Goal: Task Accomplishment & Management: Use online tool/utility

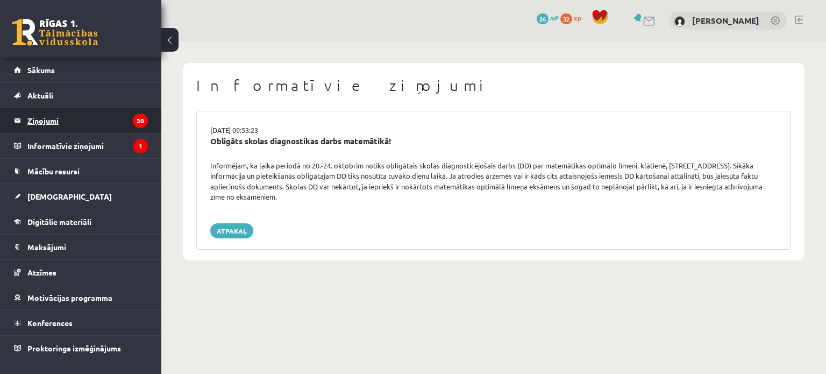
click at [52, 117] on legend "Ziņojumi 30" at bounding box center [87, 120] width 120 height 25
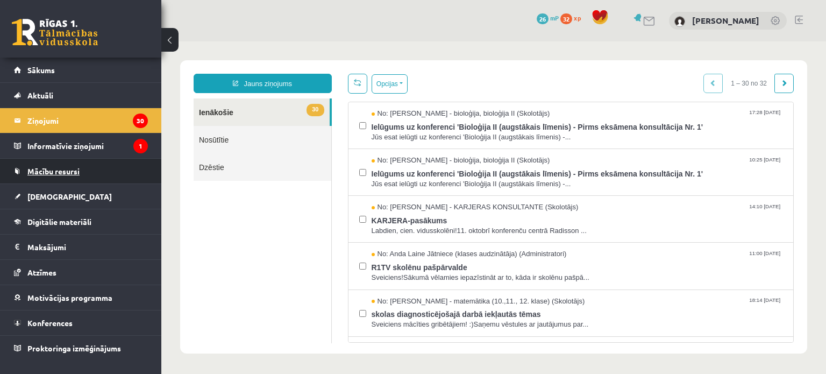
click at [70, 176] on link "Mācību resursi" at bounding box center [81, 171] width 134 height 25
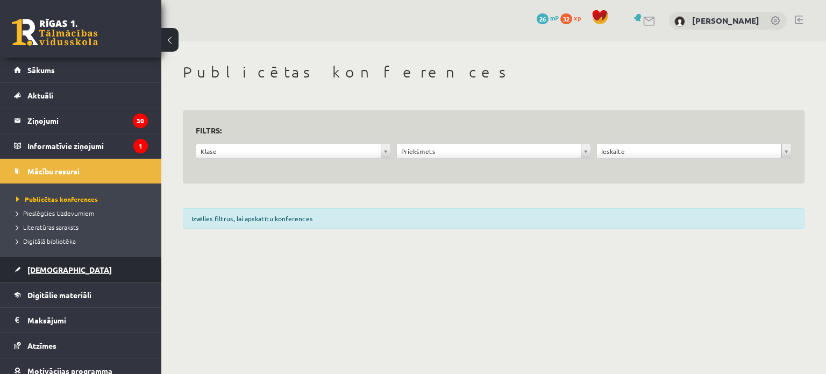
click at [45, 273] on span "[DEMOGRAPHIC_DATA]" at bounding box center [69, 269] width 84 height 10
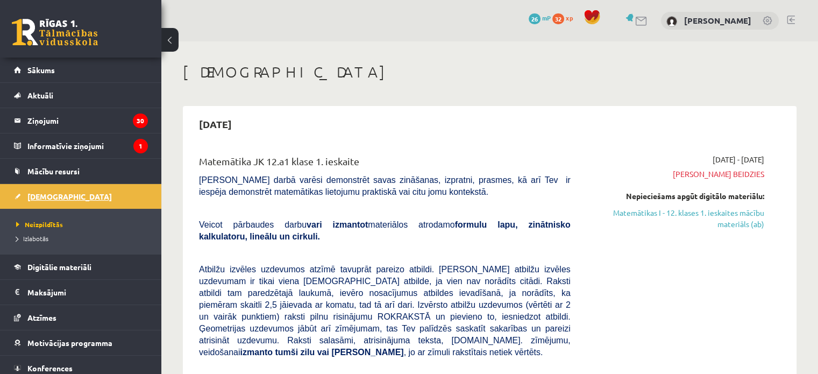
click at [45, 273] on link "Digitālie materiāli" at bounding box center [81, 266] width 134 height 25
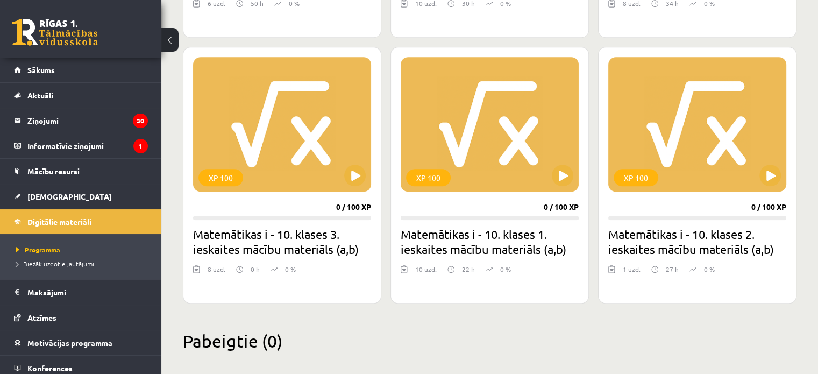
scroll to position [802, 0]
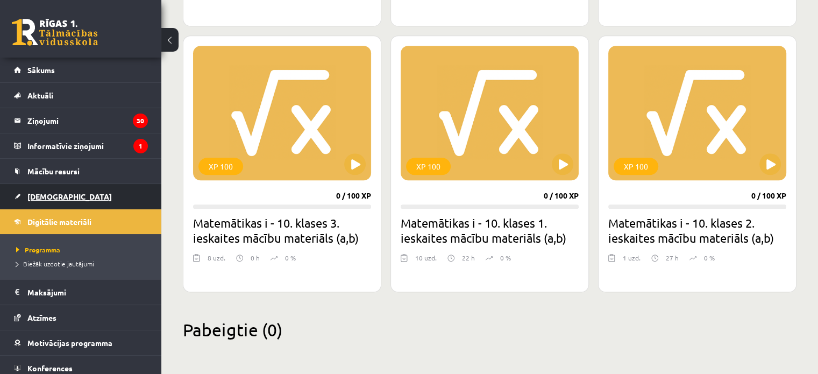
click at [51, 202] on link "[DEMOGRAPHIC_DATA]" at bounding box center [81, 196] width 134 height 25
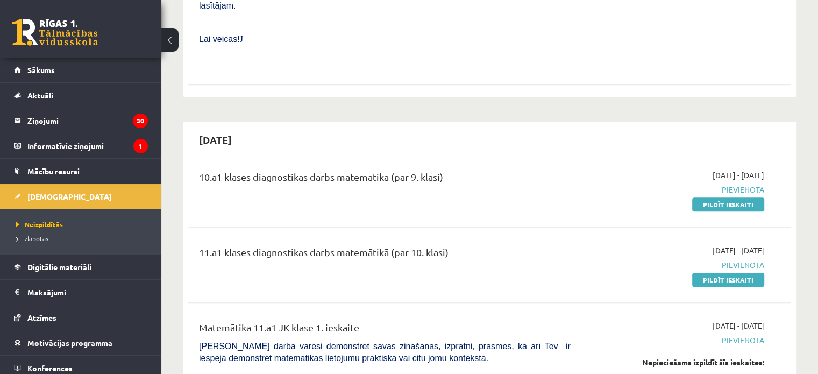
scroll to position [492, 0]
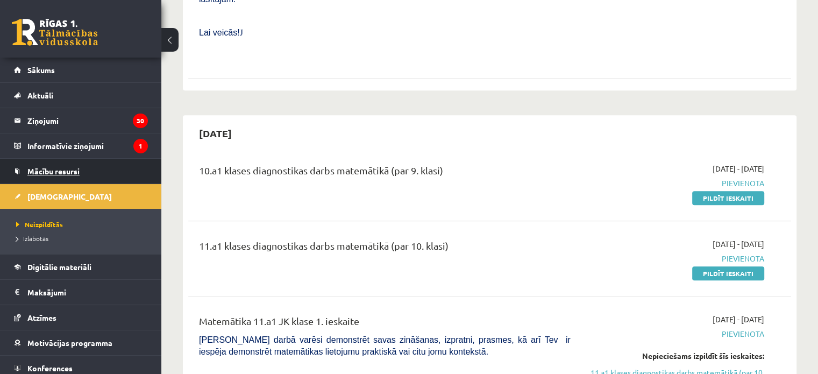
click at [73, 169] on span "Mācību resursi" at bounding box center [53, 171] width 52 height 10
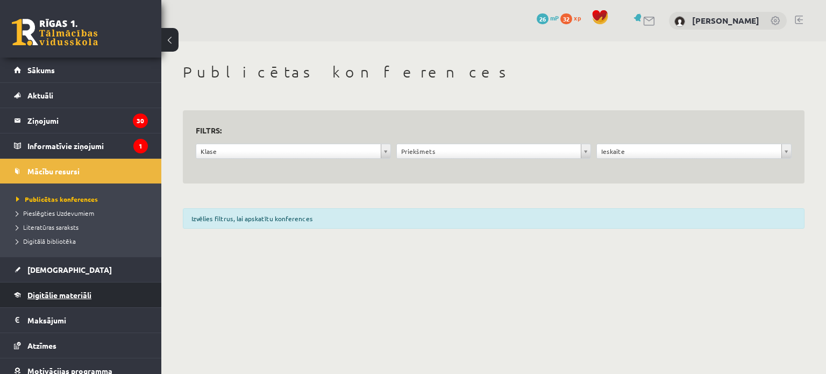
click at [37, 296] on span "Digitālie materiāli" at bounding box center [59, 295] width 64 height 10
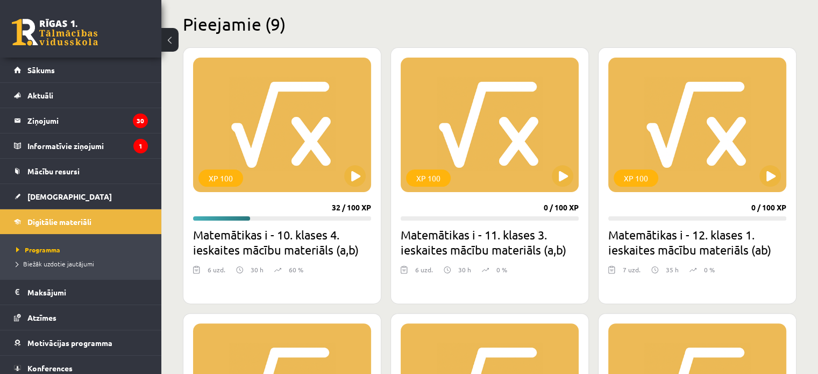
scroll to position [264, 0]
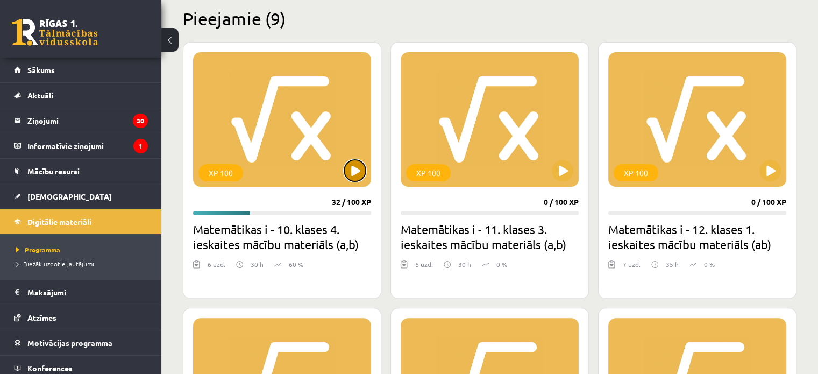
click at [352, 167] on button at bounding box center [355, 171] width 22 height 22
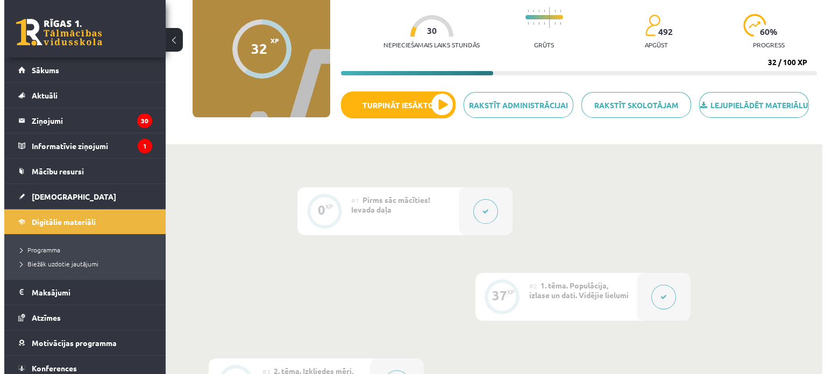
scroll to position [91, 0]
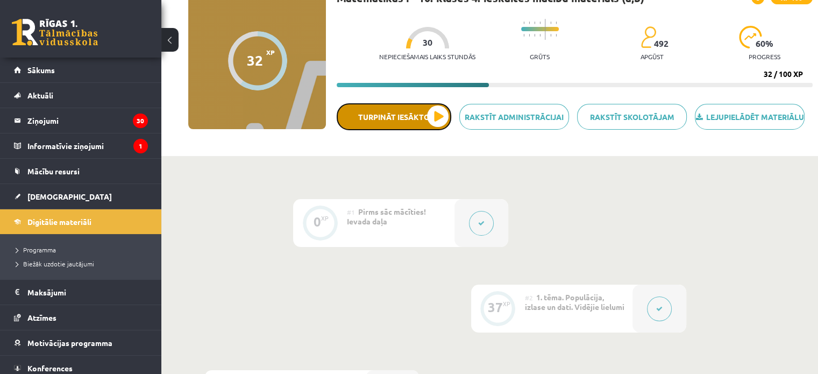
click at [414, 130] on button "Turpināt iesākto" at bounding box center [393, 116] width 114 height 27
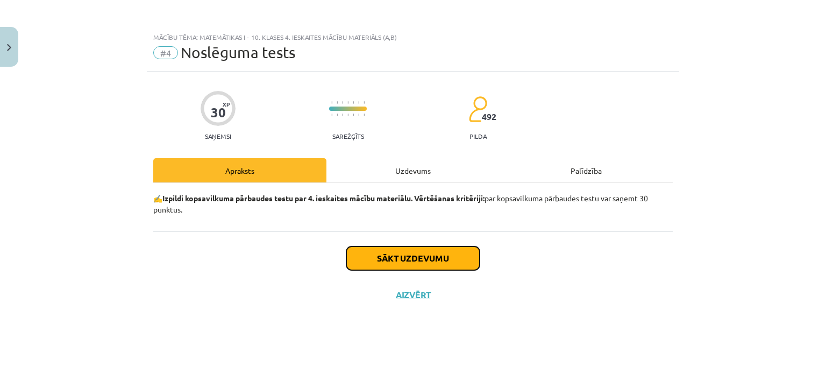
click at [427, 257] on button "Sākt uzdevumu" at bounding box center [412, 258] width 133 height 24
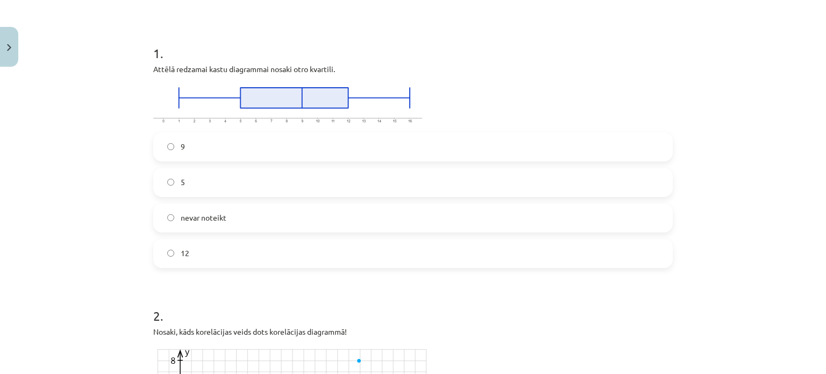
scroll to position [176, 0]
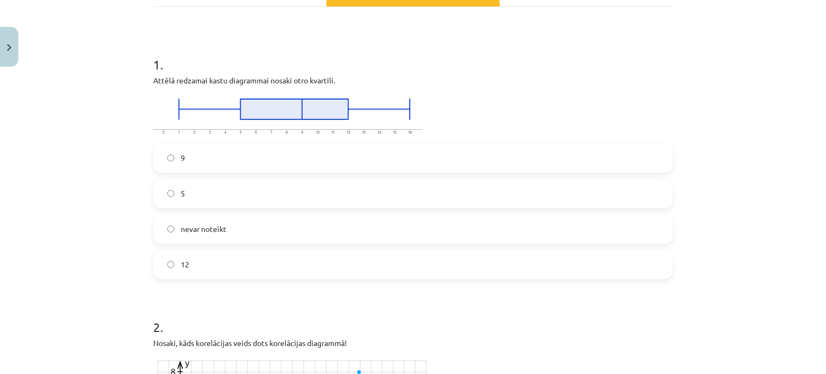
click at [225, 260] on label "12" at bounding box center [412, 264] width 517 height 27
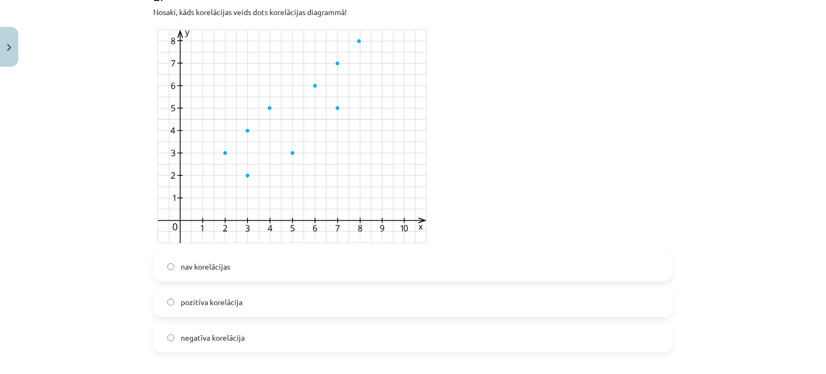
scroll to position [495, 0]
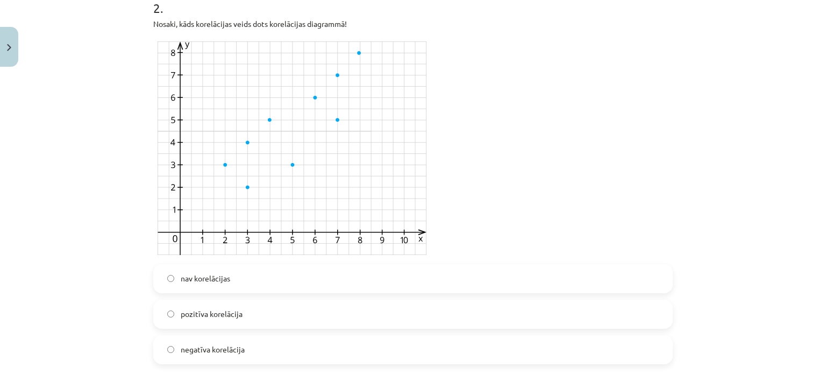
click at [243, 319] on label "pozitīva korelācija" at bounding box center [412, 313] width 517 height 27
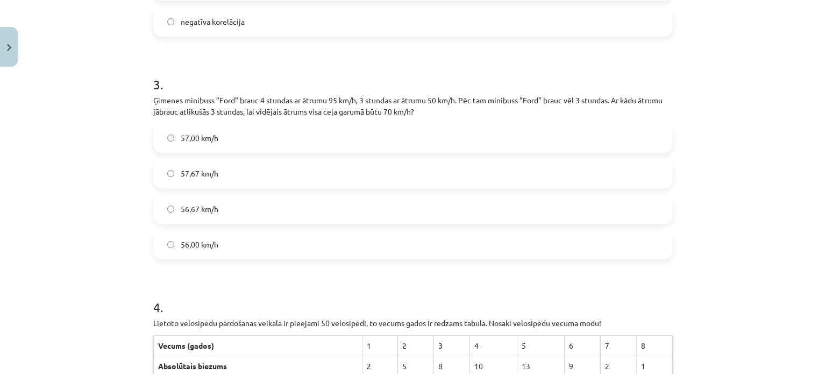
scroll to position [811, 0]
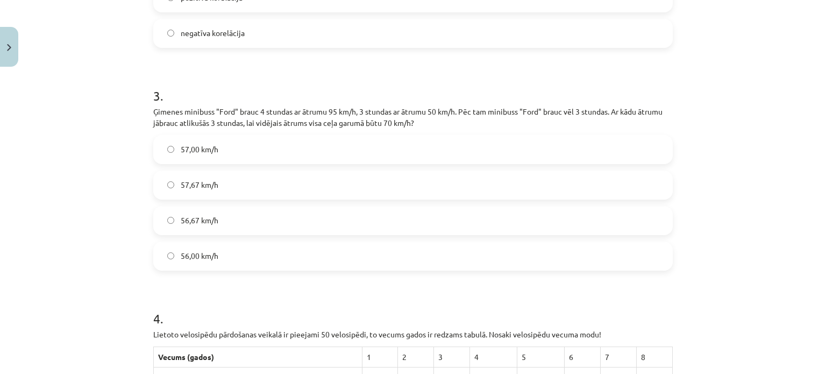
drag, startPoint x: 445, startPoint y: 20, endPoint x: 790, endPoint y: 130, distance: 361.4
click at [790, 130] on div "Mācību tēma: Matemātikas i - 10. klases 4. ieskaites mācību materiāls (a,b) #4 …" at bounding box center [413, 187] width 826 height 374
click at [181, 188] on span "57,67 km/h" at bounding box center [200, 184] width 38 height 11
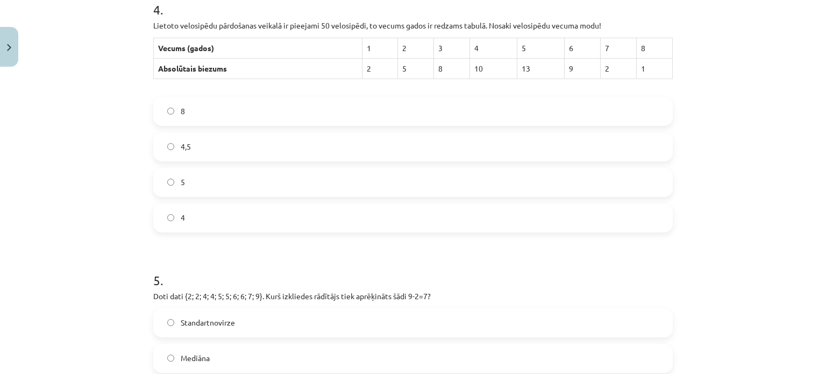
scroll to position [1100, 0]
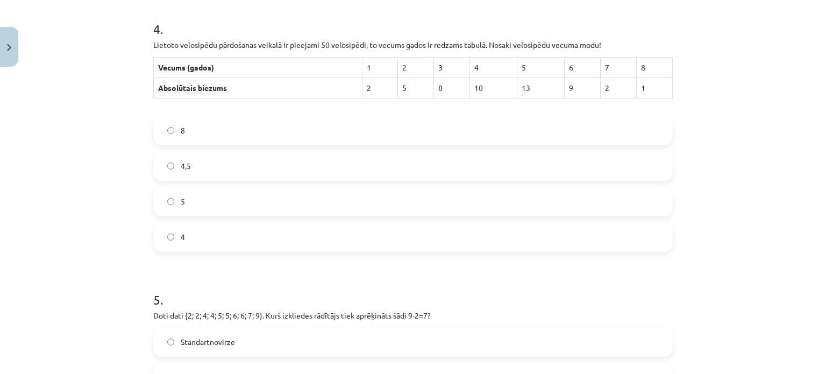
click at [267, 205] on label "5" at bounding box center [412, 201] width 517 height 27
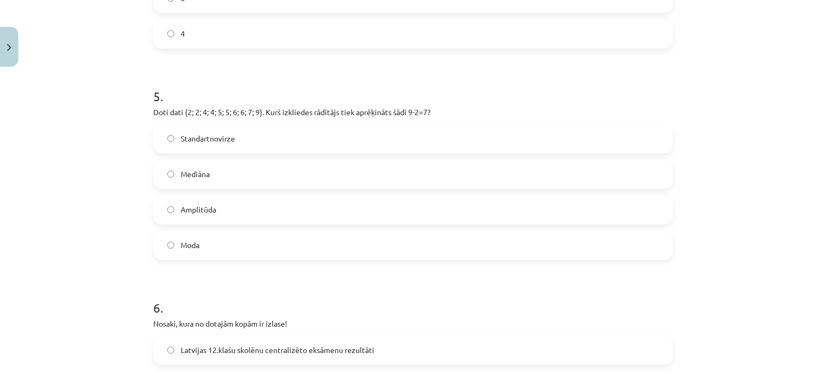
scroll to position [1252, 0]
